Goal: Find specific fact

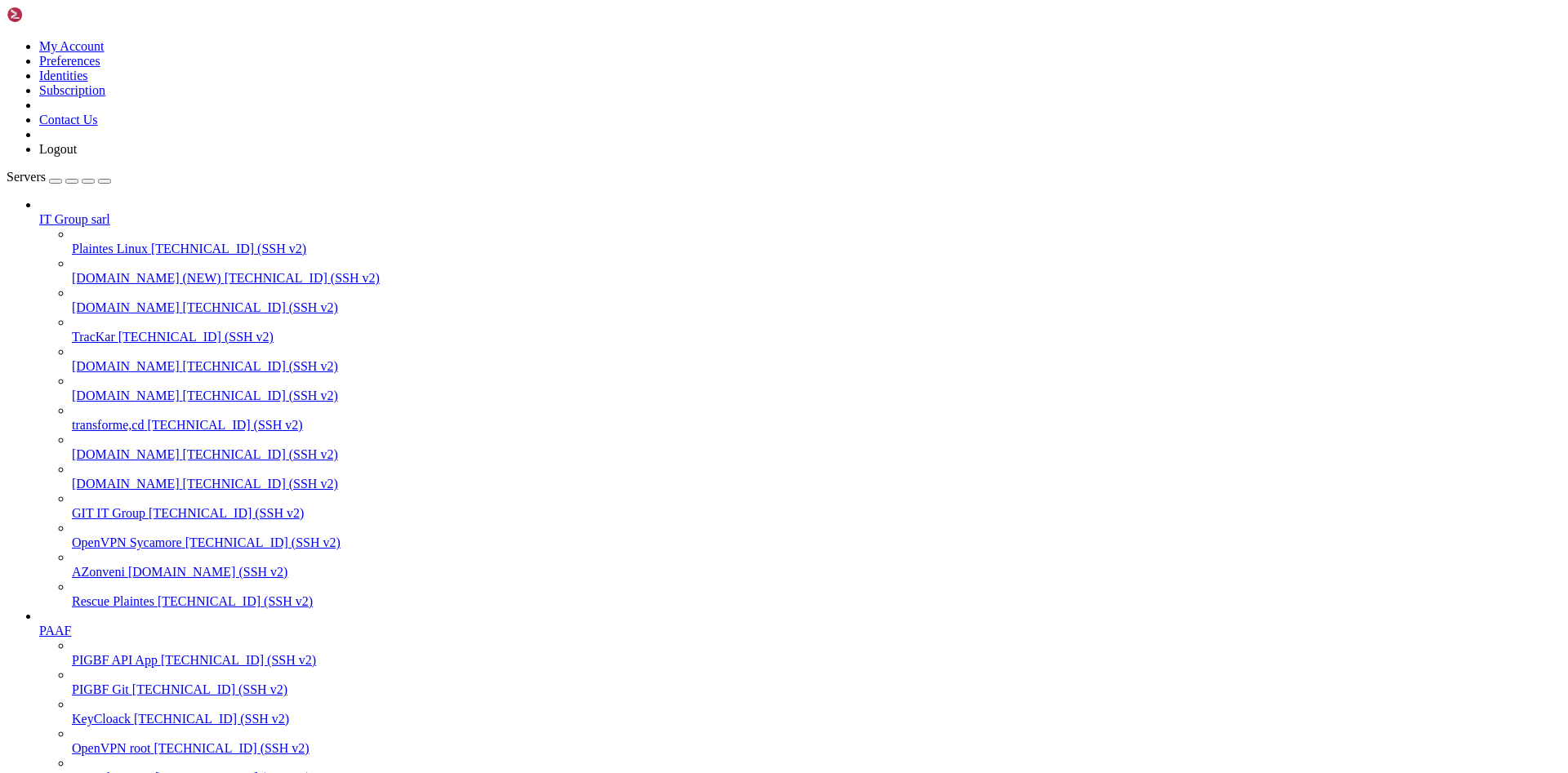
scroll to position [618, 0]
click at [122, 770] on span "Central 2 ODK" at bounding box center [112, 777] width 80 height 14
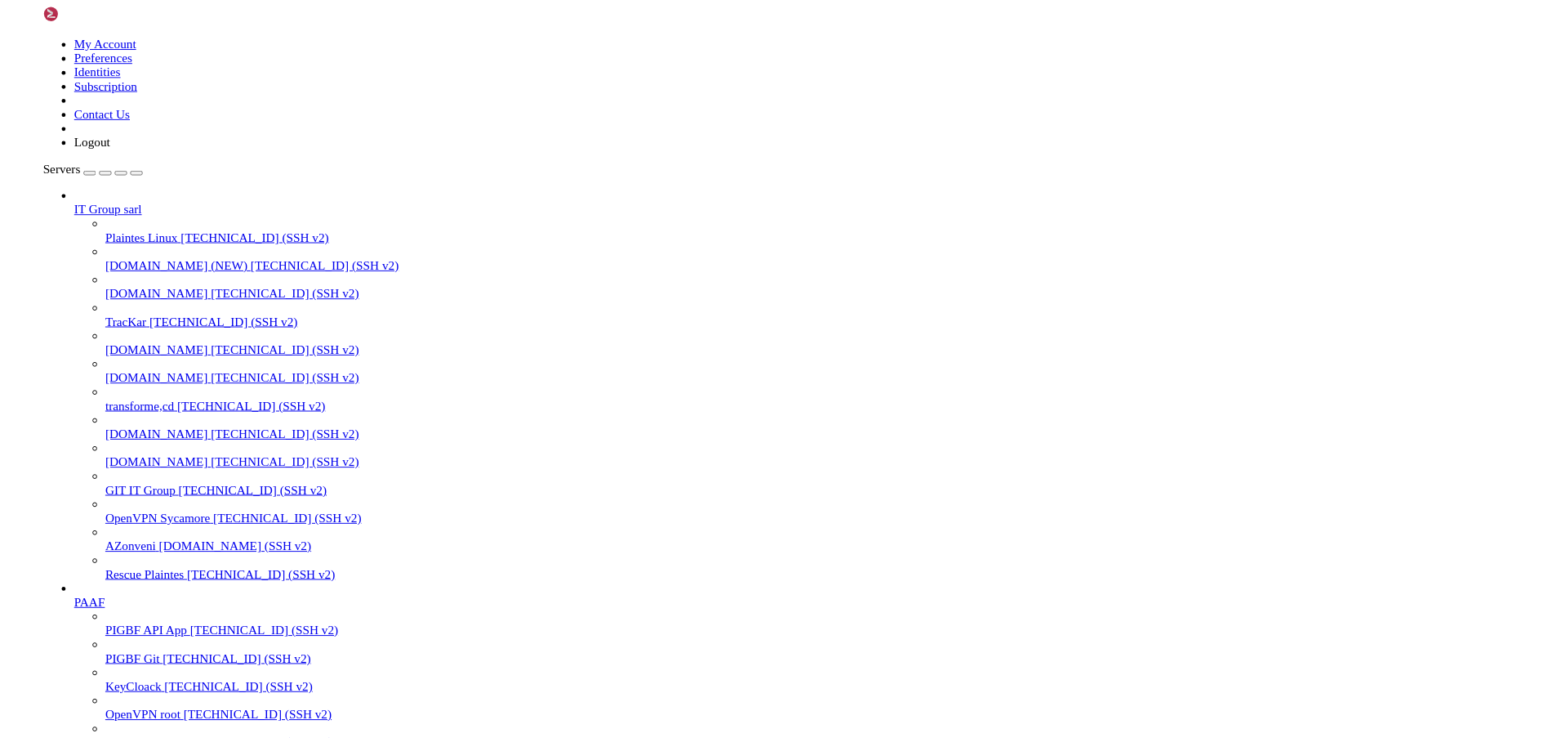
scroll to position [108, 0]
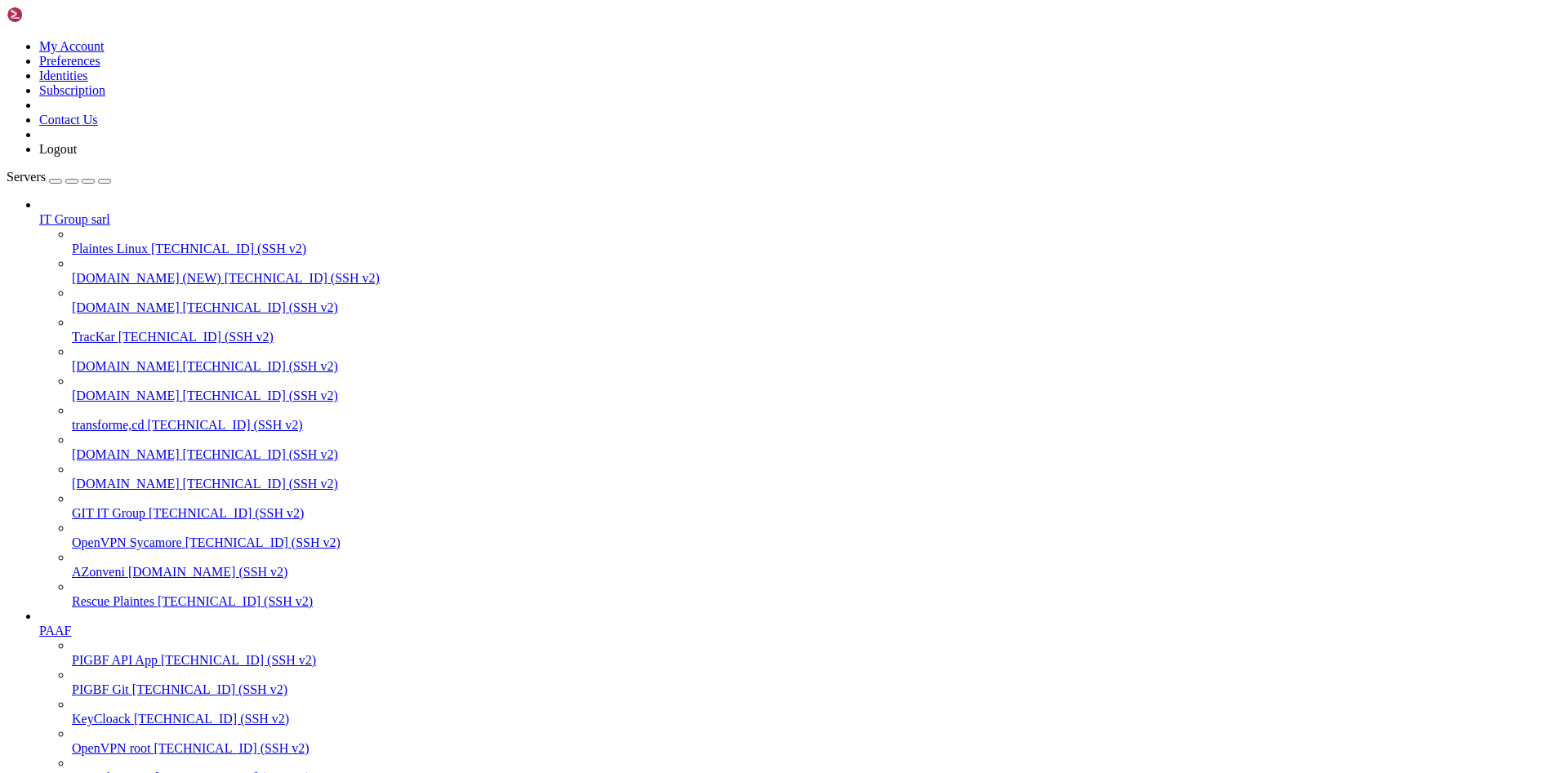
drag, startPoint x: 200, startPoint y: 2098, endPoint x: 15, endPoint y: 2017, distance: 202.0
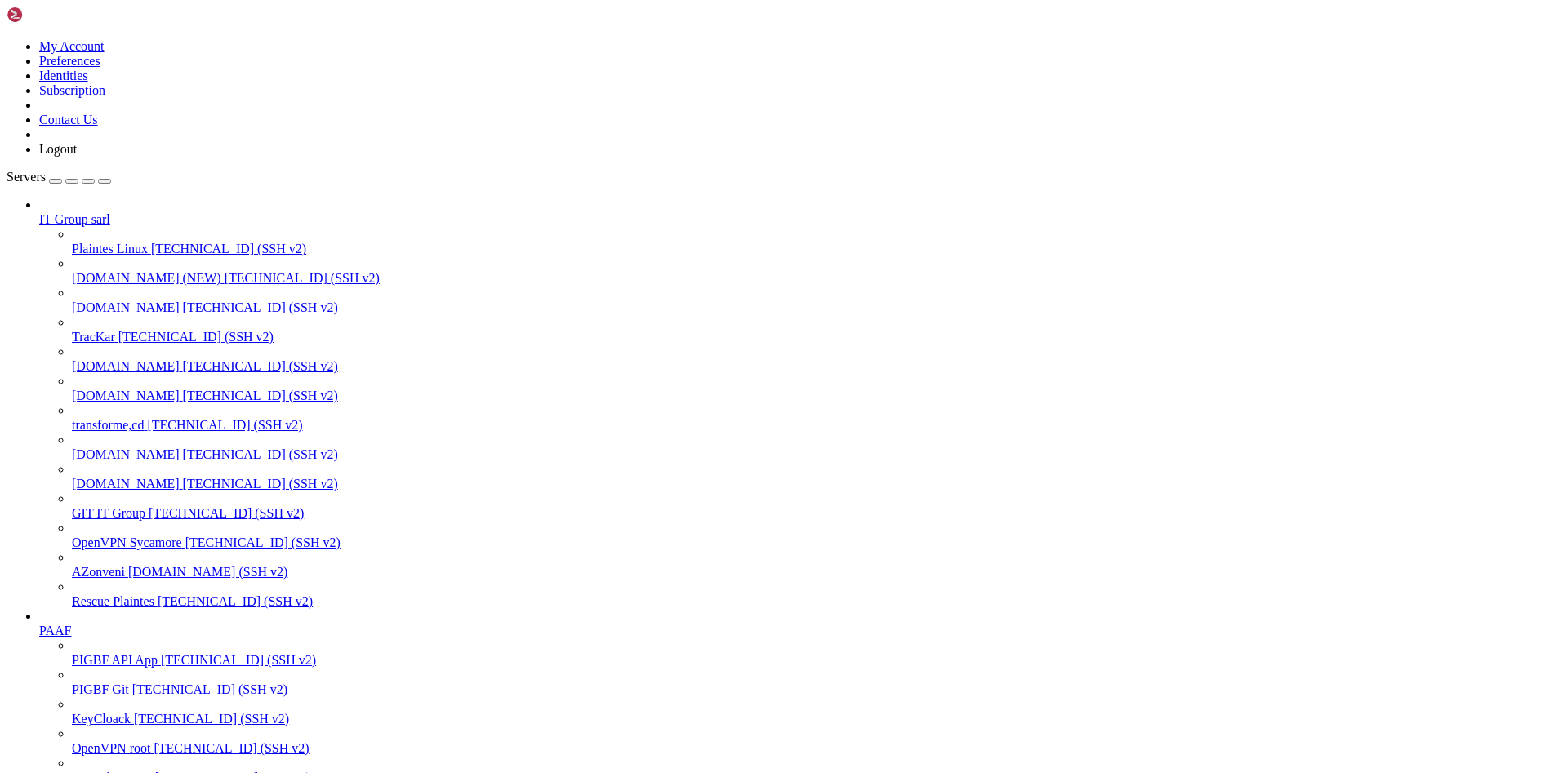
drag, startPoint x: 201, startPoint y: 2056, endPoint x: 15, endPoint y: 1972, distance: 204.1
